Goal: Navigation & Orientation: Find specific page/section

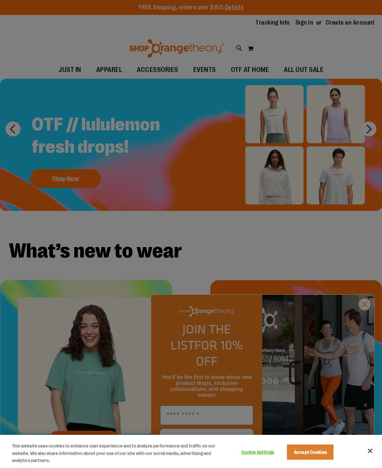
click at [366, 323] on div at bounding box center [191, 234] width 382 height 468
click at [375, 448] on button "Close" at bounding box center [370, 451] width 16 height 16
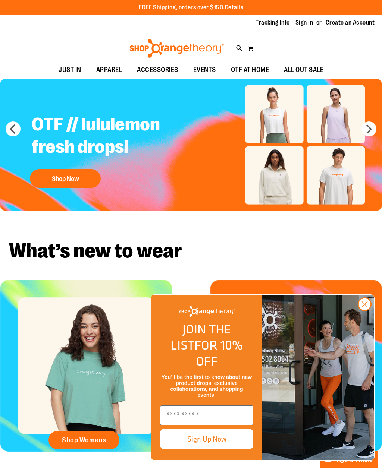
click at [366, 310] on circle "Close dialog" at bounding box center [364, 304] width 12 height 12
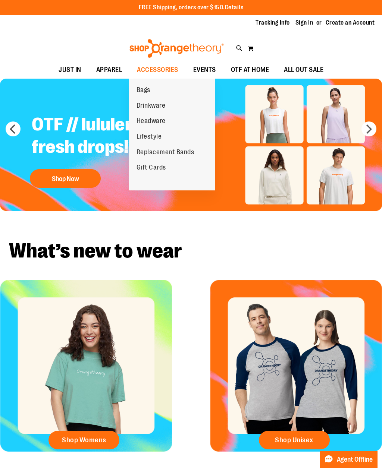
click at [183, 153] on span "Replacement Bands" at bounding box center [165, 152] width 58 height 9
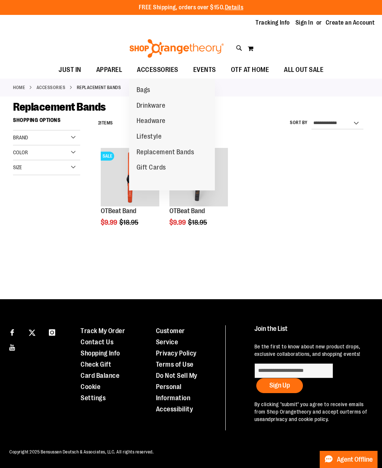
click at [209, 66] on span "EVENTS" at bounding box center [204, 70] width 23 height 17
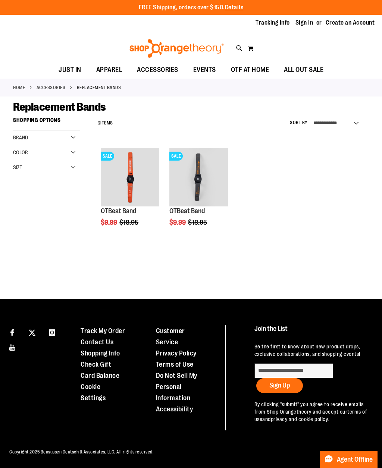
click at [256, 65] on span "OTF AT HOME" at bounding box center [250, 70] width 38 height 17
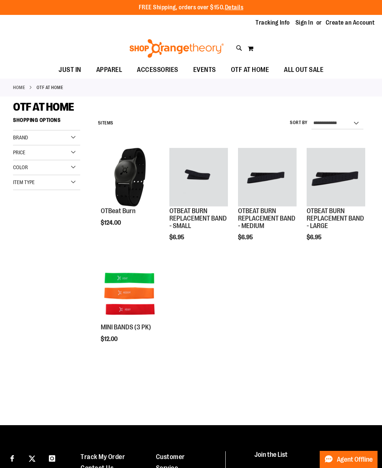
click at [136, 282] on span "Quickview" at bounding box center [118, 291] width 35 height 19
